Goal: Information Seeking & Learning: Learn about a topic

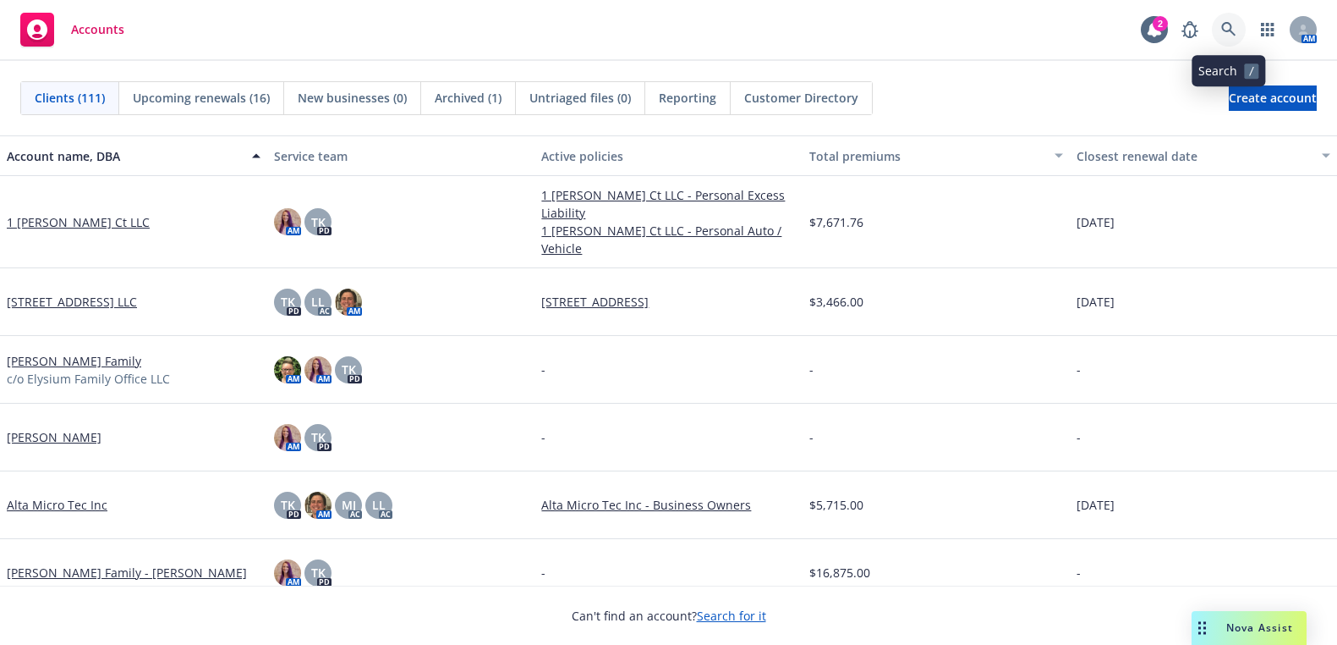
click at [1238, 29] on link at bounding box center [1229, 30] width 34 height 34
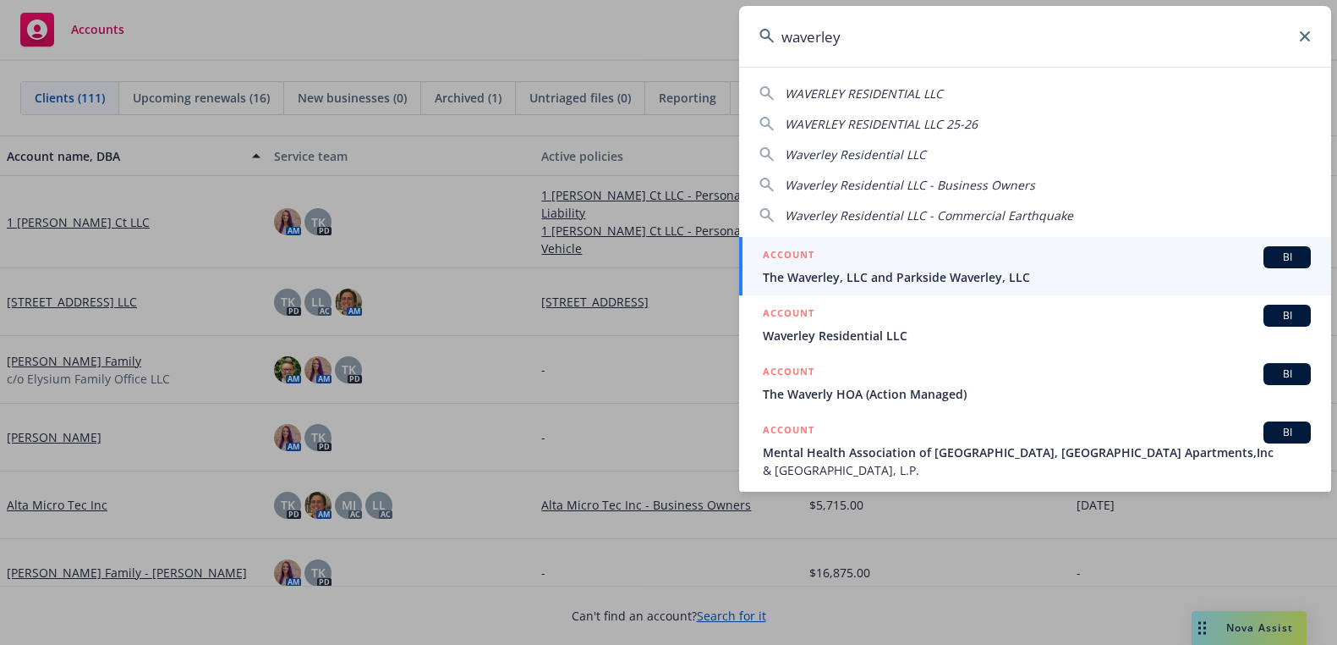
click at [925, 89] on span "WAVERLEY RESIDENTIAL LLC" at bounding box center [864, 93] width 158 height 16
type input "WAVERLEY RESIDENTIAL LLC"
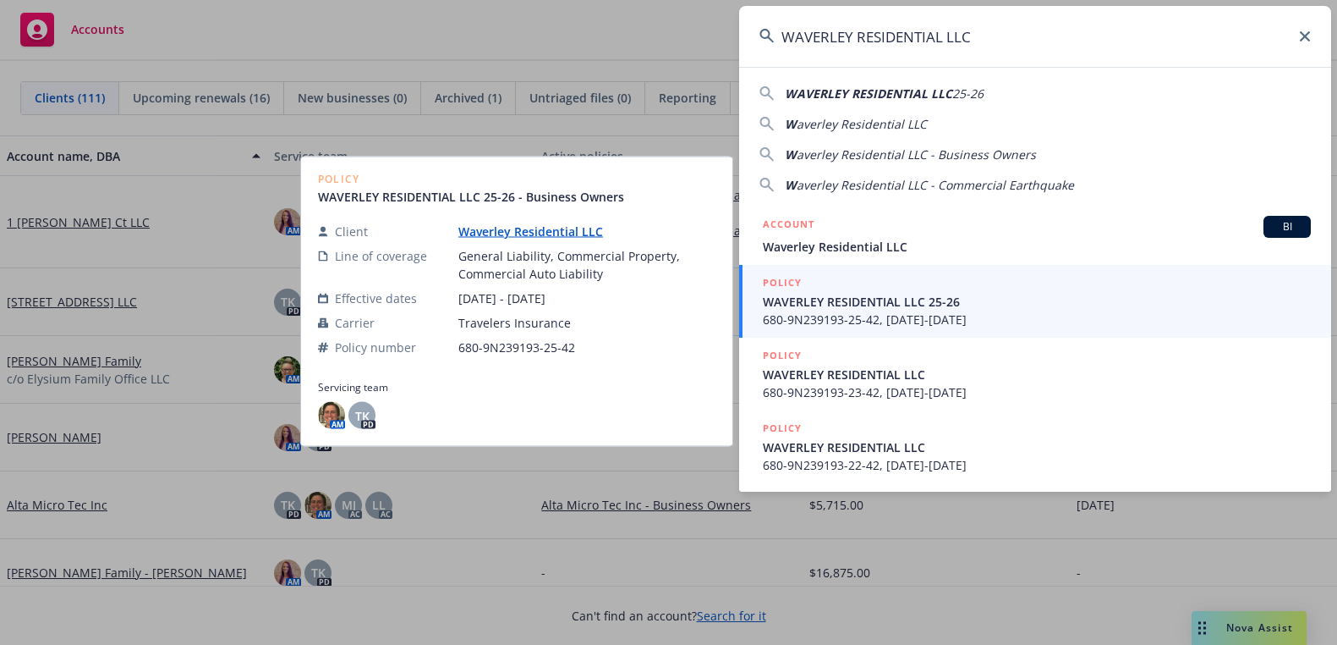
click at [850, 306] on span "WAVERLEY RESIDENTIAL LLC 25-26" at bounding box center [1037, 302] width 548 height 18
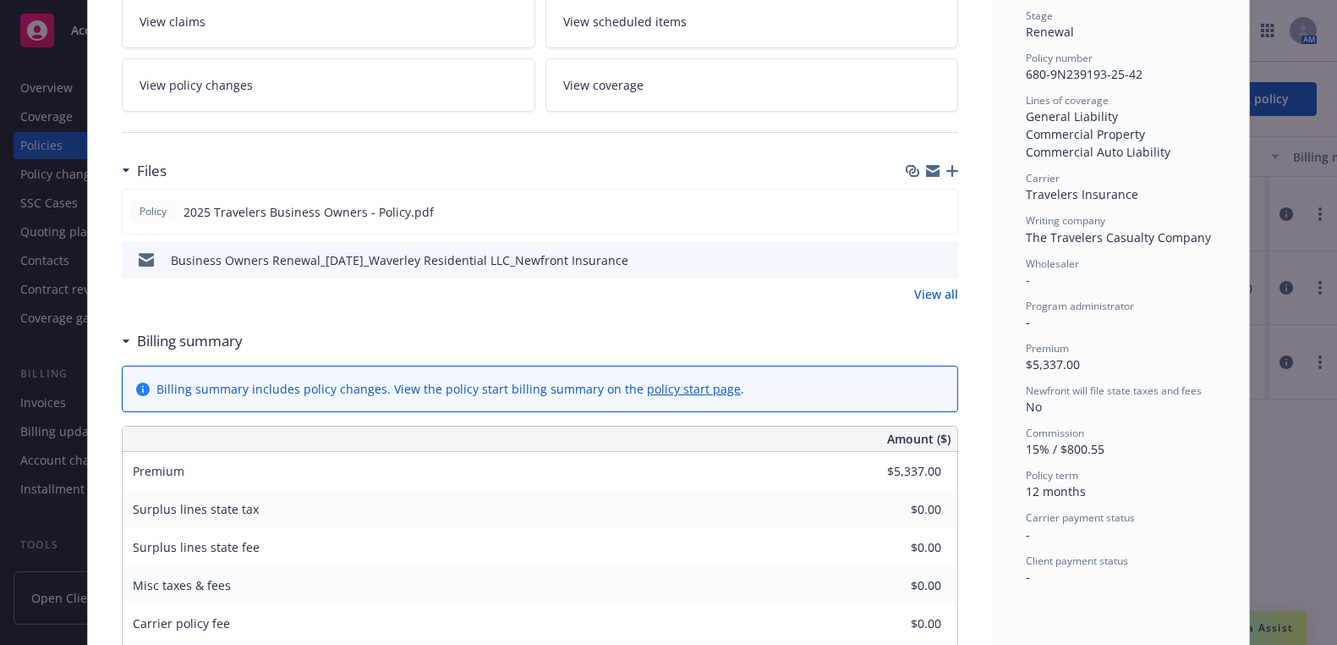
scroll to position [43, 0]
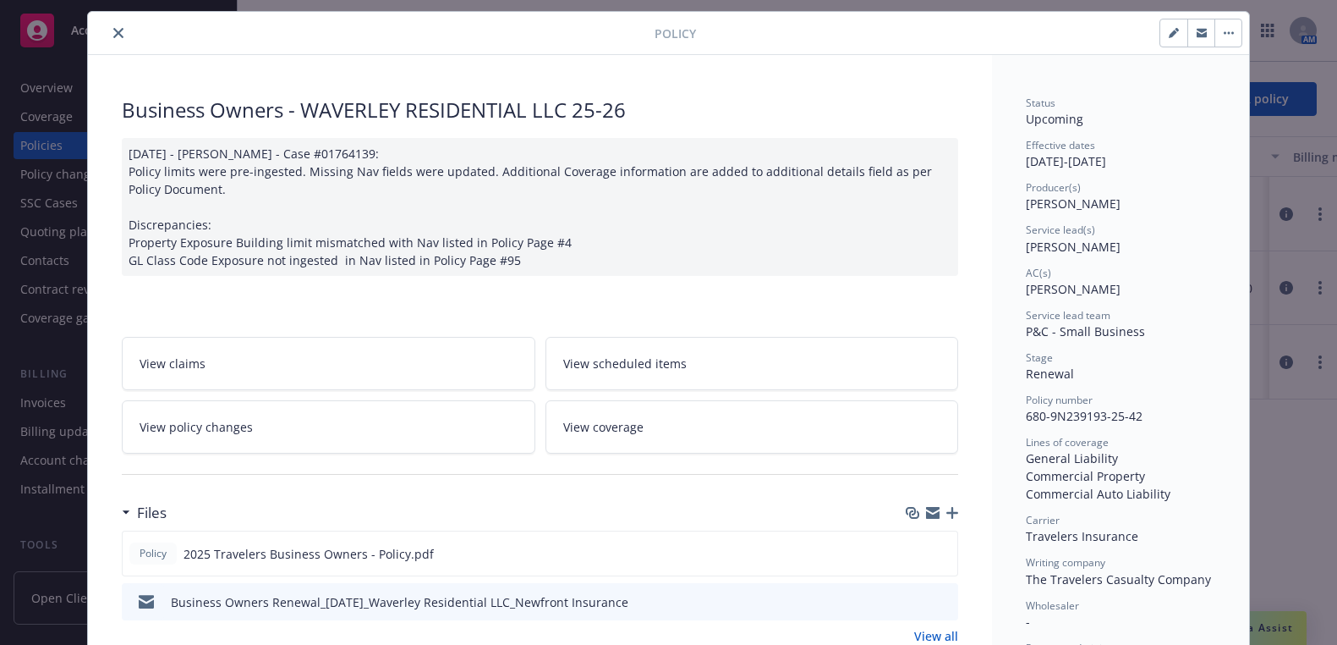
click at [244, 430] on link "View policy changes" at bounding box center [329, 426] width 414 height 53
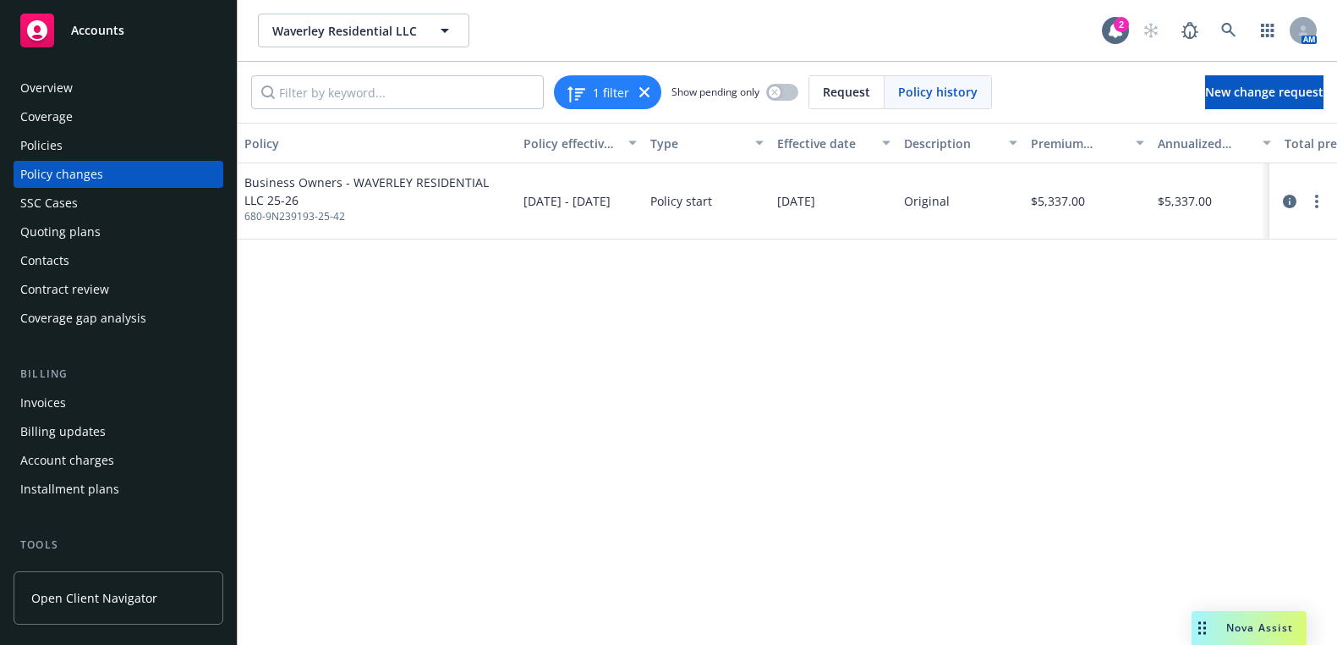
click at [949, 98] on span "Policy history" at bounding box center [938, 92] width 80 height 18
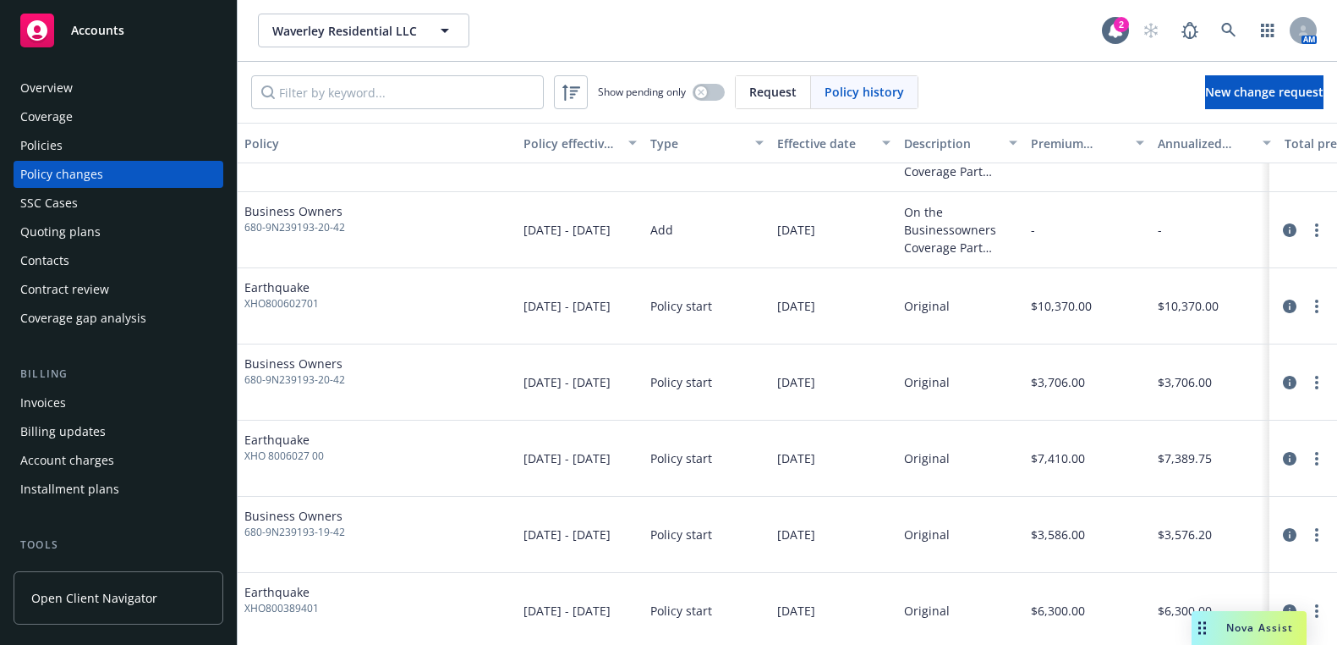
scroll to position [978, 0]
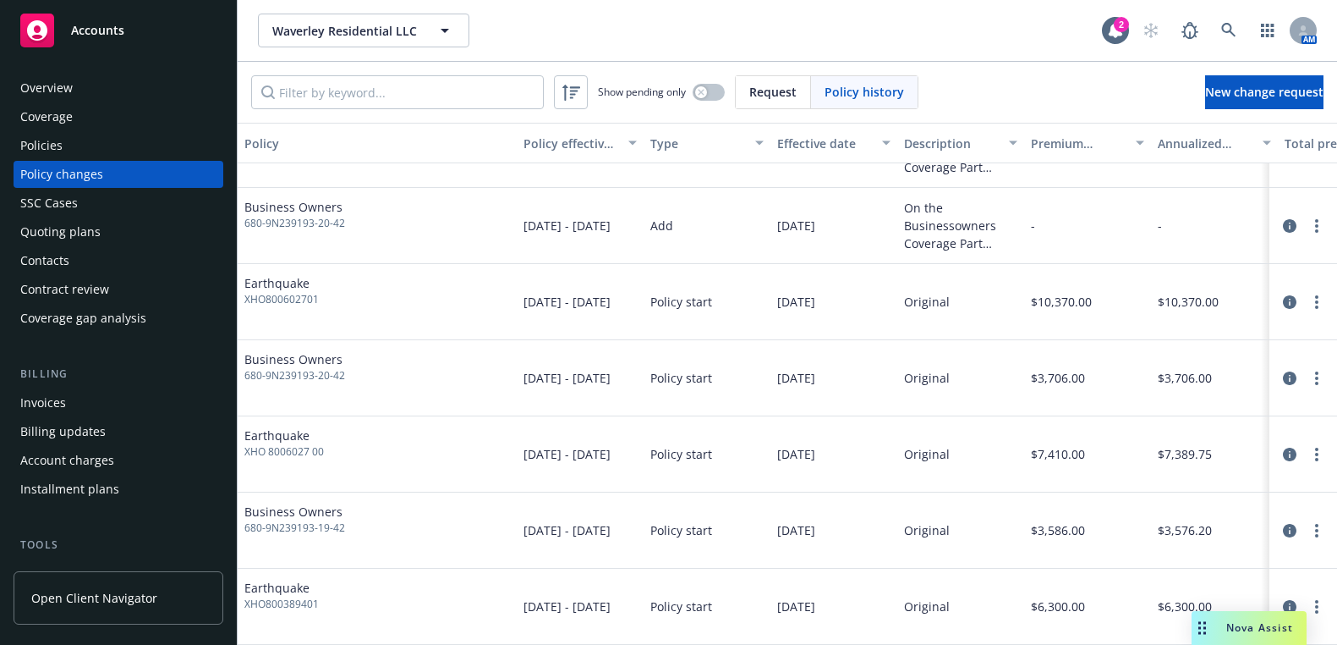
click at [80, 290] on div "Contract review" at bounding box center [64, 289] width 89 height 27
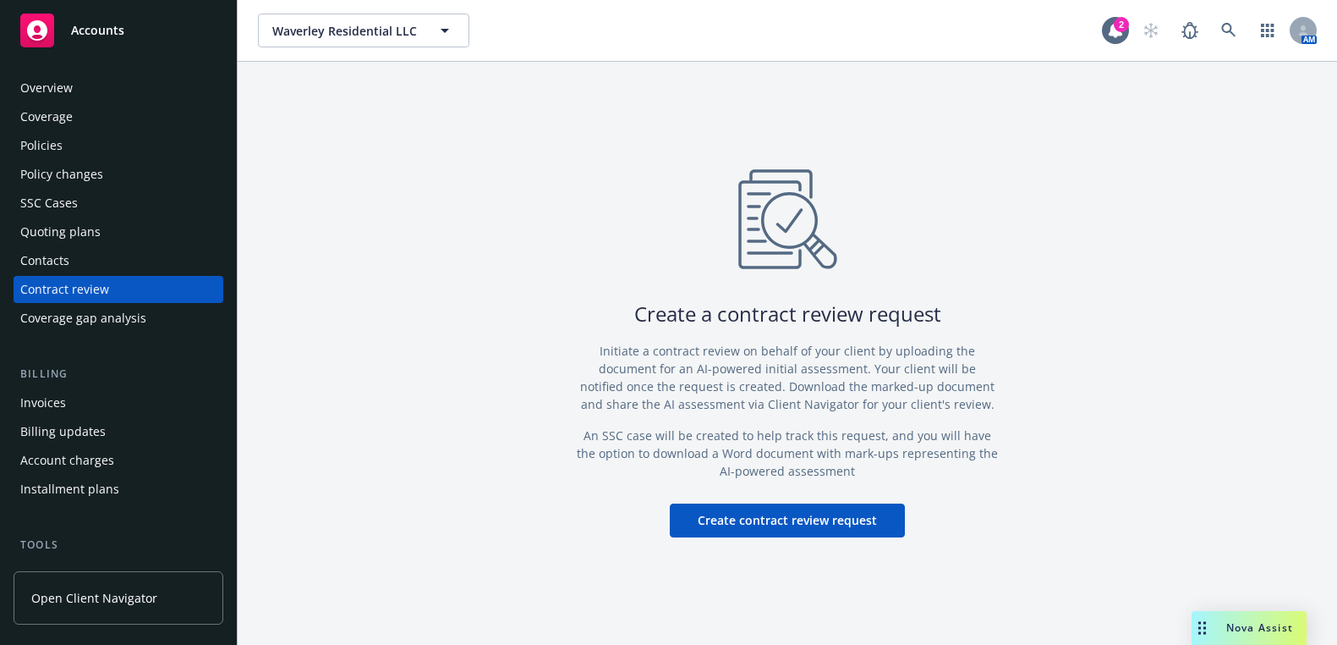
click at [44, 146] on div "Policies" at bounding box center [41, 145] width 42 height 27
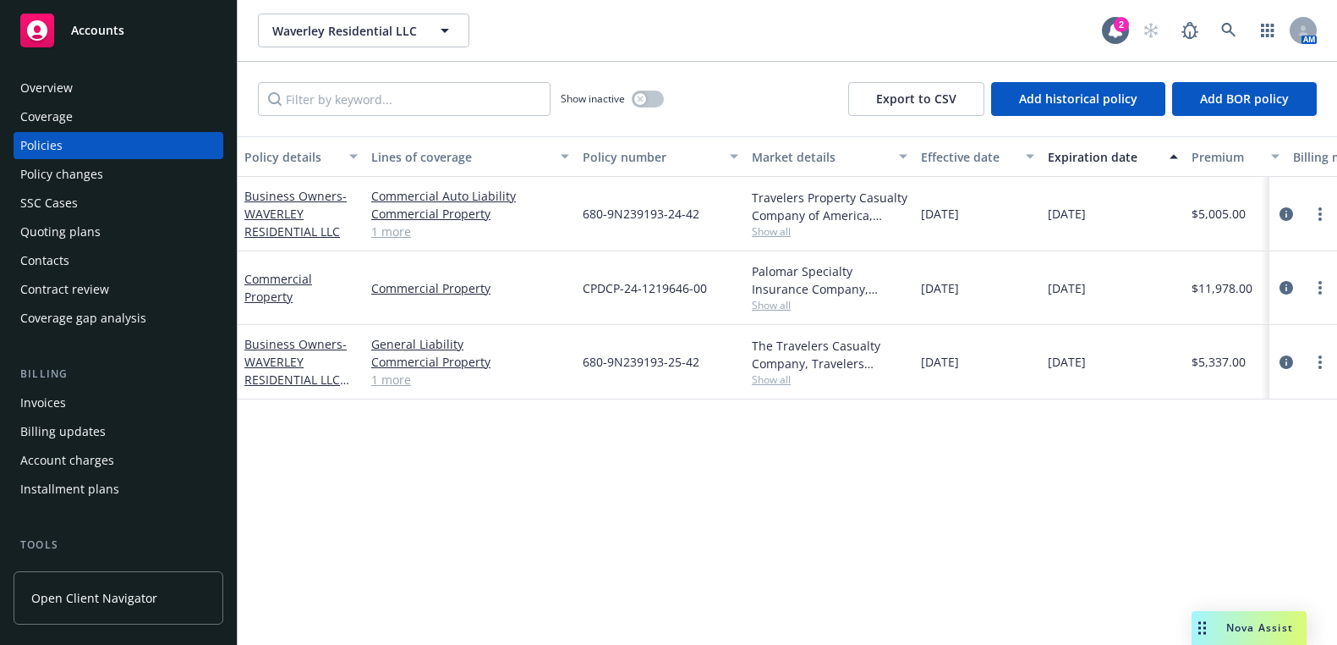
click at [47, 113] on div "Coverage" at bounding box center [46, 116] width 52 height 27
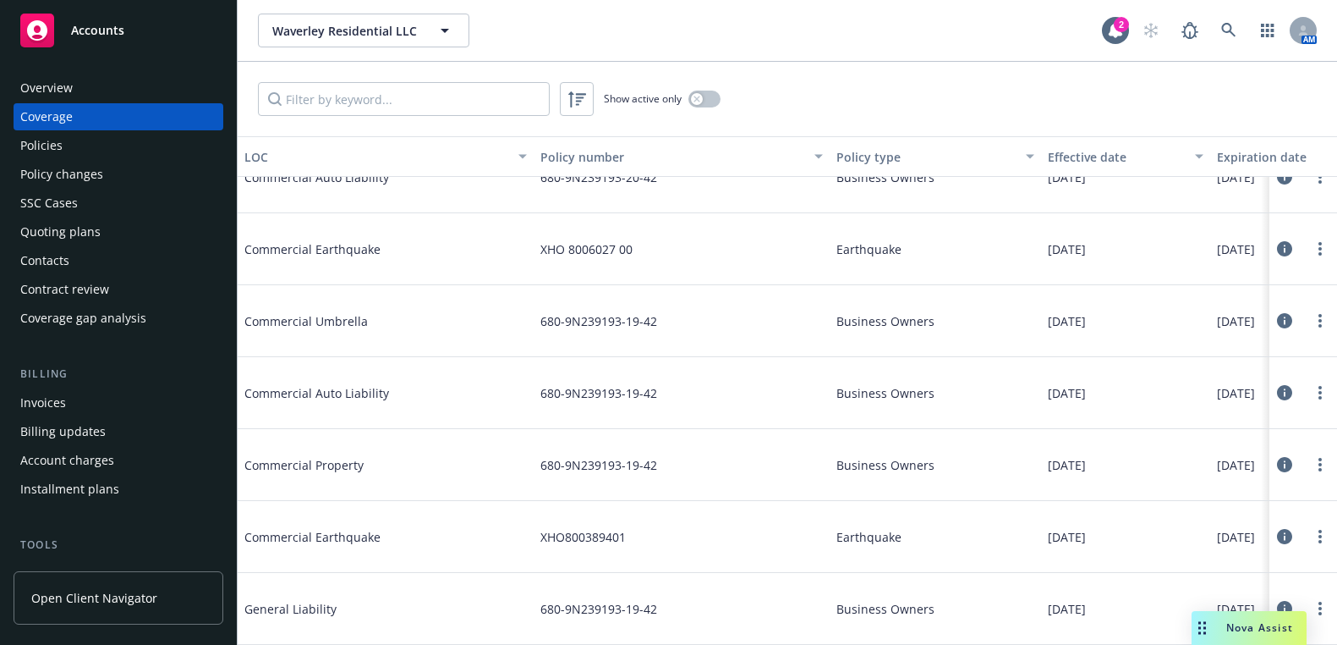
scroll to position [1880, 0]
click at [41, 255] on div "Contacts" at bounding box center [44, 260] width 49 height 27
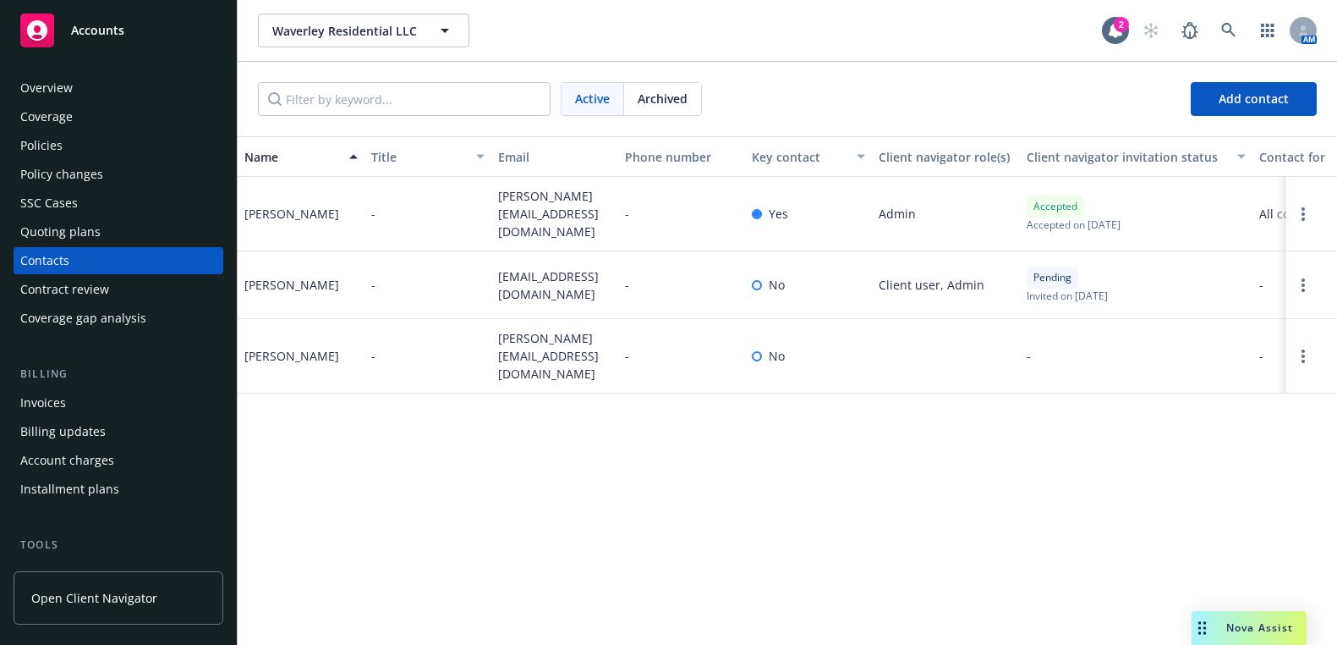
click at [45, 139] on div "Policies" at bounding box center [41, 145] width 42 height 27
